Goal: Entertainment & Leisure: Consume media (video, audio)

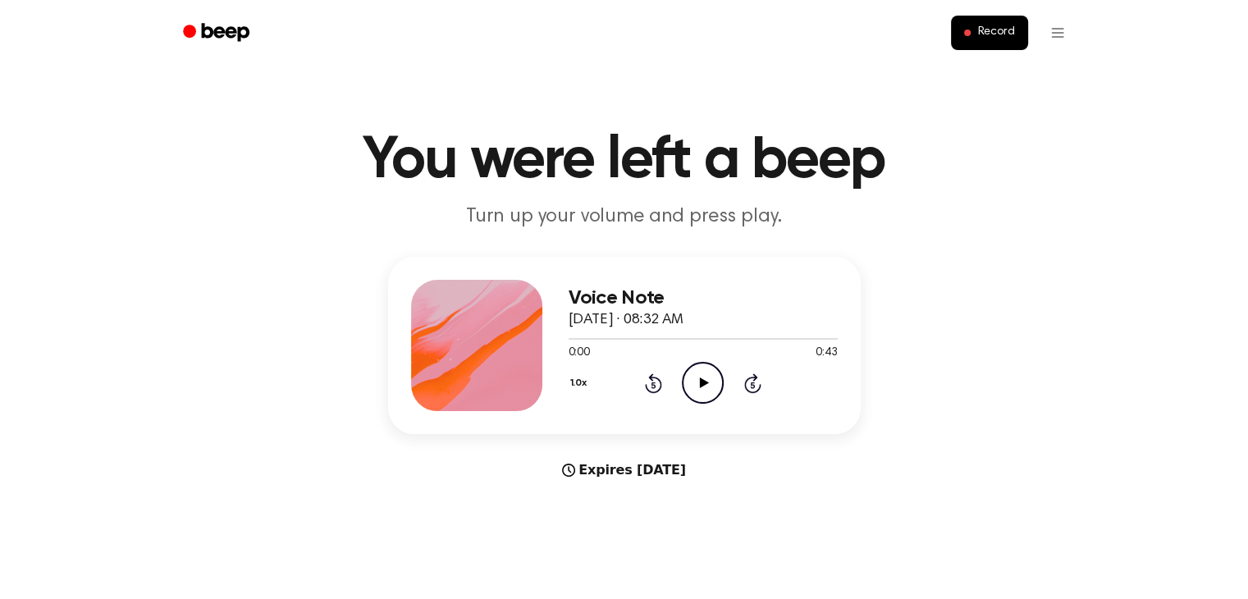
click at [702, 386] on icon at bounding box center [704, 383] width 9 height 11
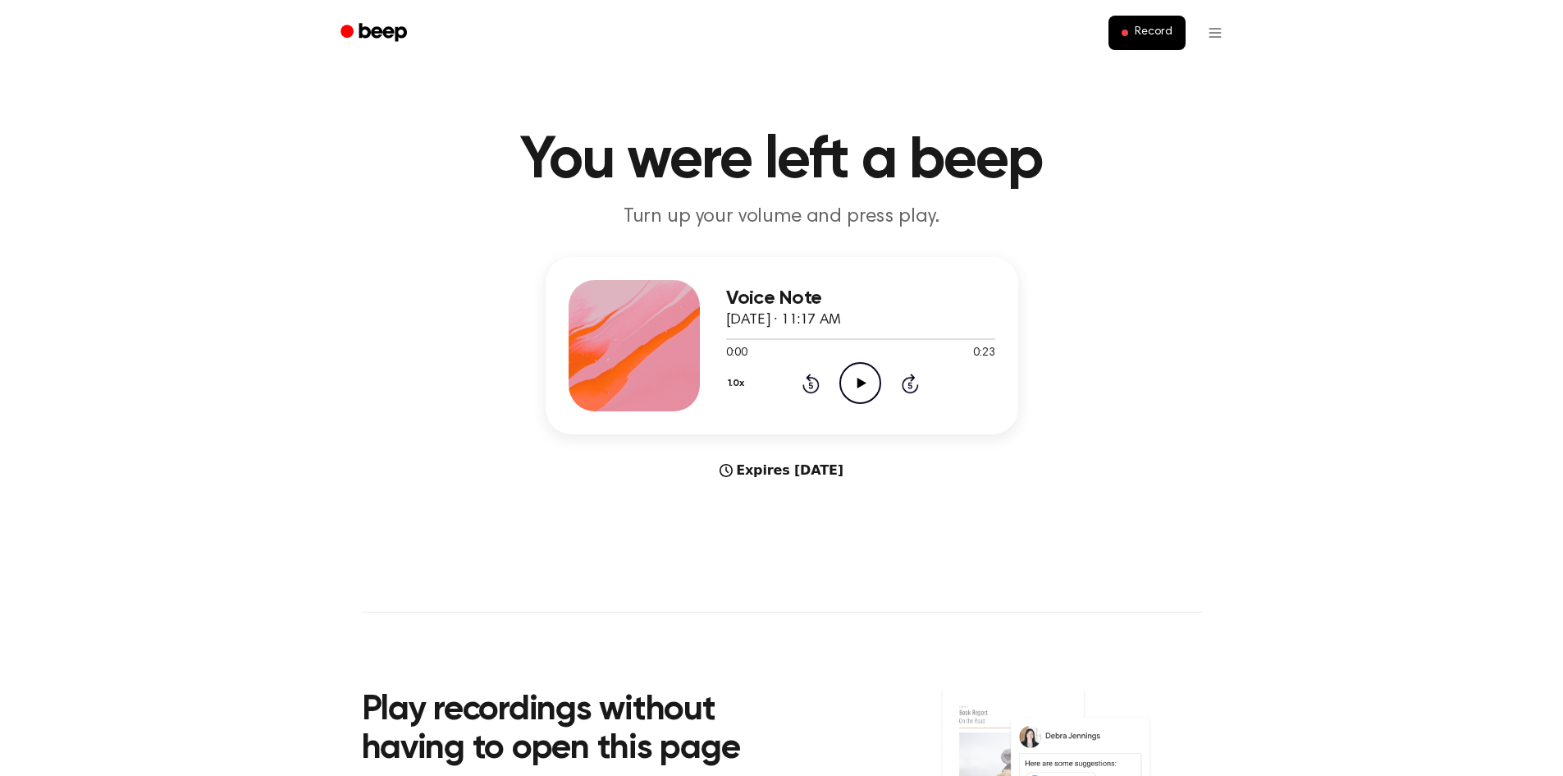
click at [876, 376] on icon "Play Audio" at bounding box center [861, 383] width 42 height 42
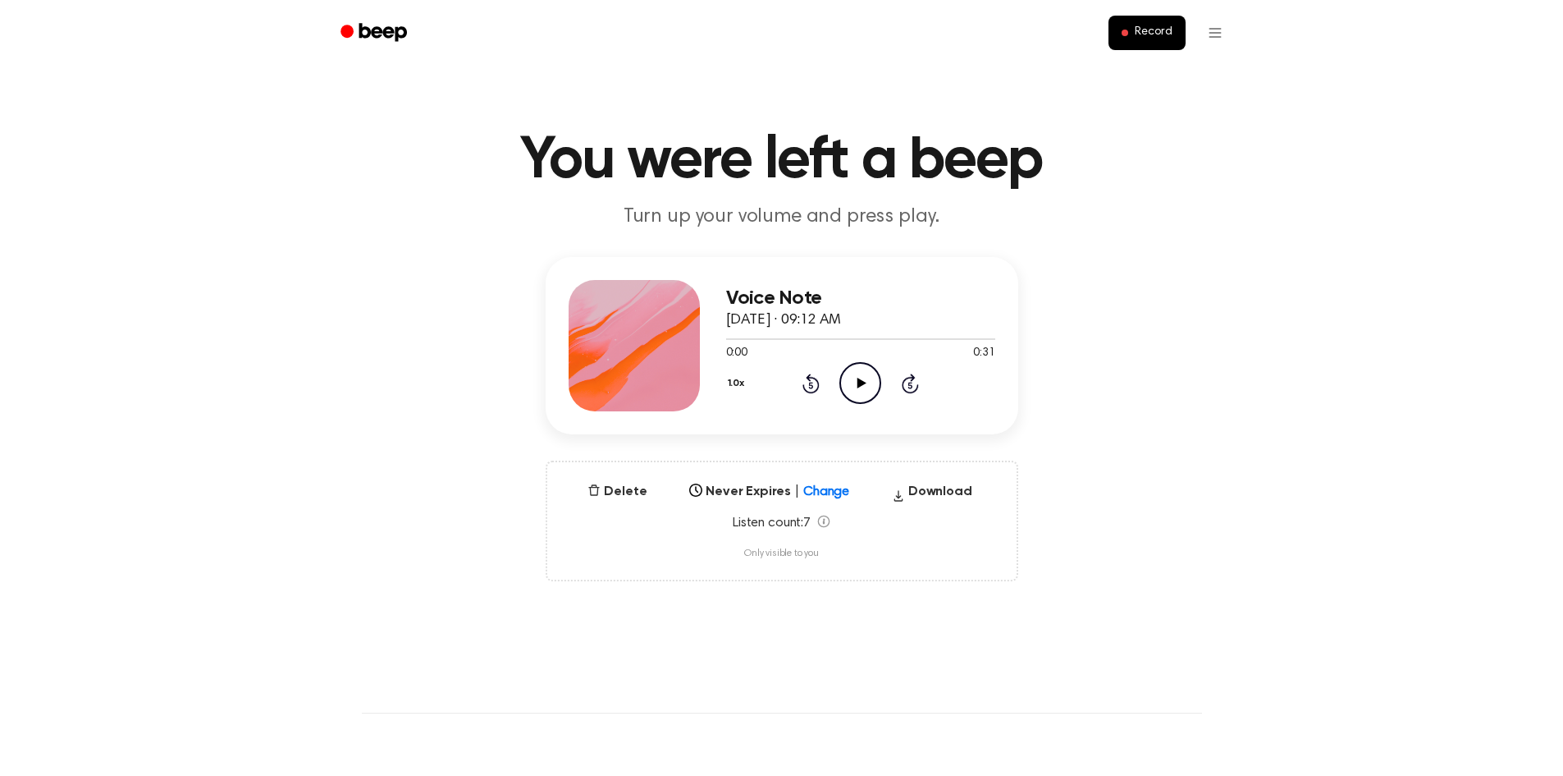
click at [864, 385] on icon "Play Audio" at bounding box center [861, 383] width 42 height 42
click at [866, 336] on div at bounding box center [860, 338] width 269 height 13
click at [911, 387] on icon at bounding box center [910, 385] width 4 height 7
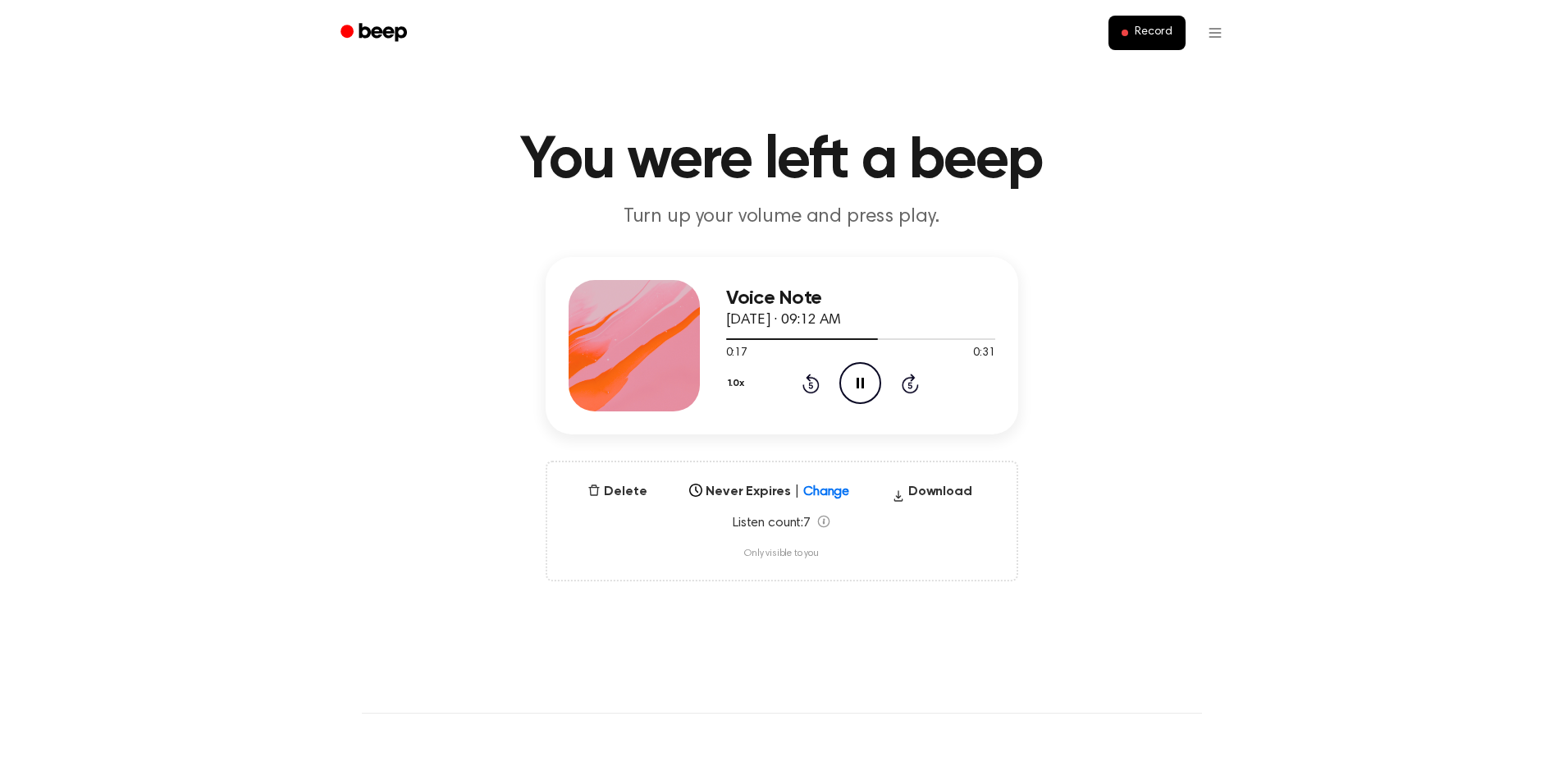
click at [814, 384] on icon "Rewind 5 seconds" at bounding box center [811, 383] width 18 height 21
click at [851, 381] on icon "Pause Audio" at bounding box center [861, 383] width 42 height 42
click at [851, 381] on icon "Play Audio" at bounding box center [861, 383] width 42 height 42
click at [851, 381] on icon "Pause Audio" at bounding box center [861, 383] width 42 height 42
click at [847, 385] on icon "Play Audio" at bounding box center [861, 383] width 42 height 42
